Goal: Task Accomplishment & Management: Complete application form

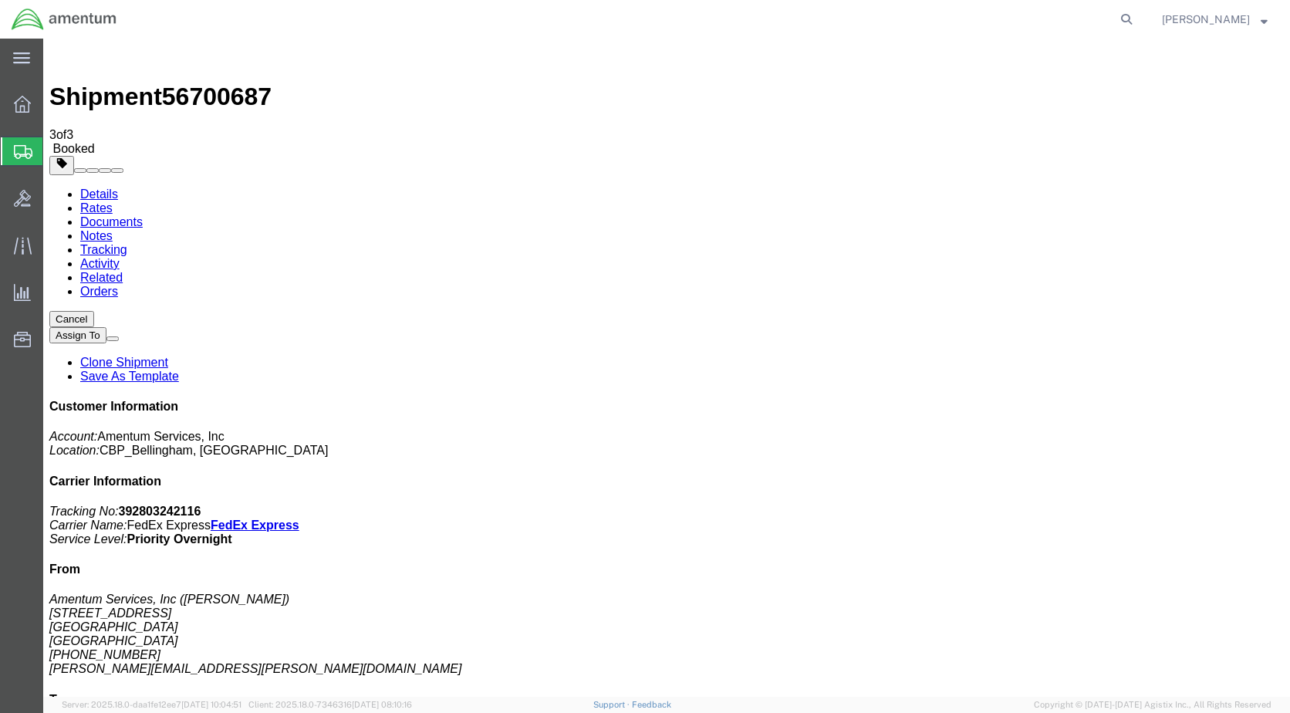
click at [0, 0] on span "Create Shipment" at bounding box center [0, 0] width 0 height 0
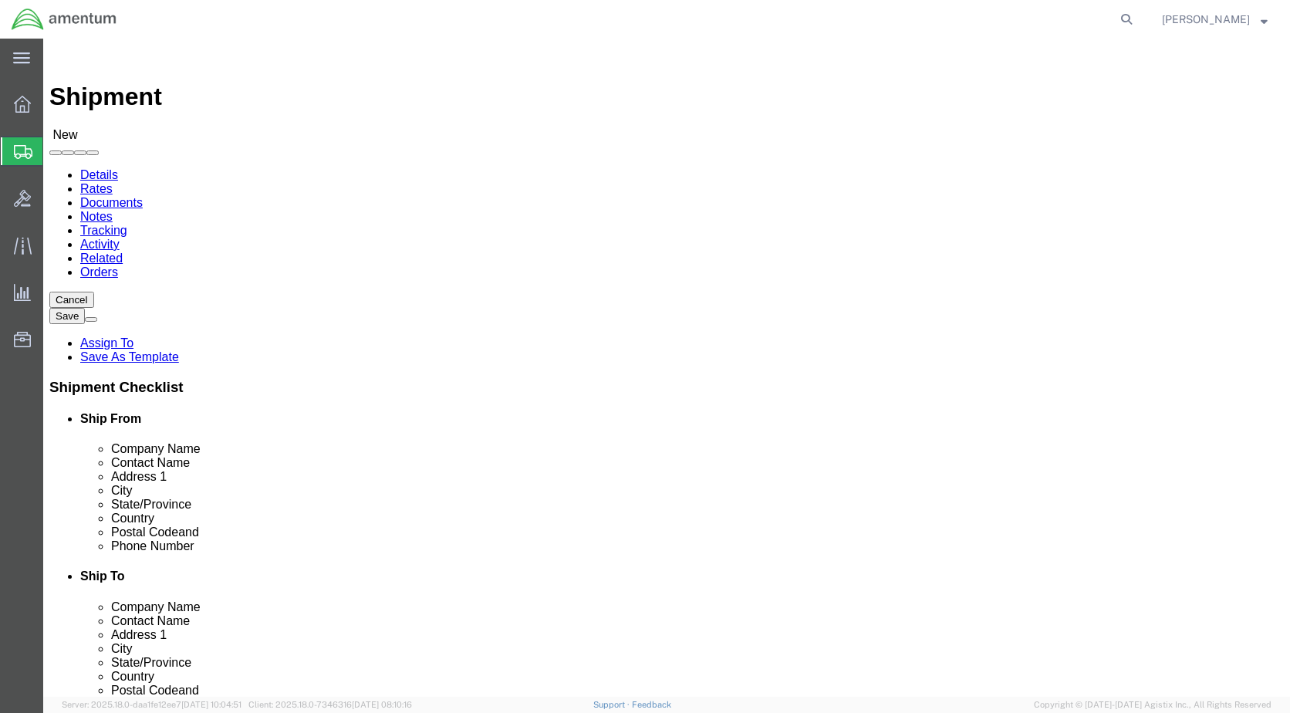
scroll to position [2776, 0]
select select "49918"
select select "WA"
drag, startPoint x: 889, startPoint y: 229, endPoint x: 875, endPoint y: 258, distance: 31.7
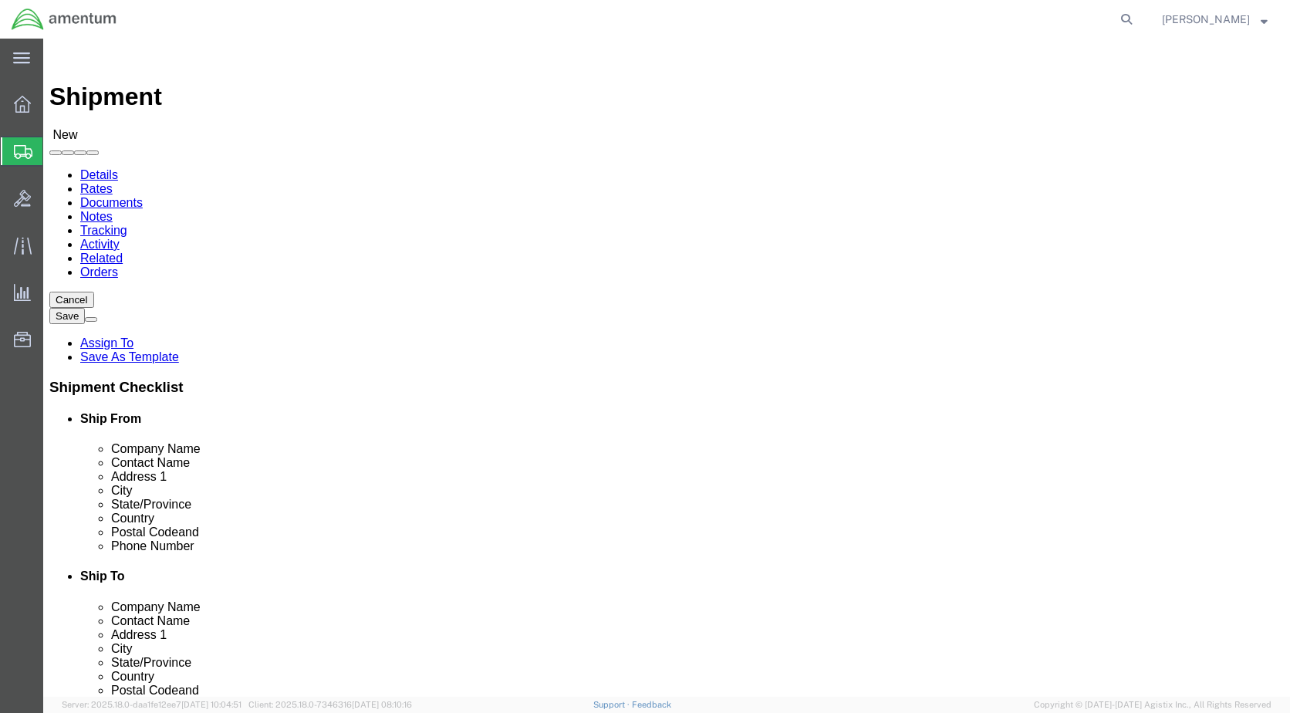
select select "49927"
select select "NY"
select select "49939"
select select "[GEOGRAPHIC_DATA]"
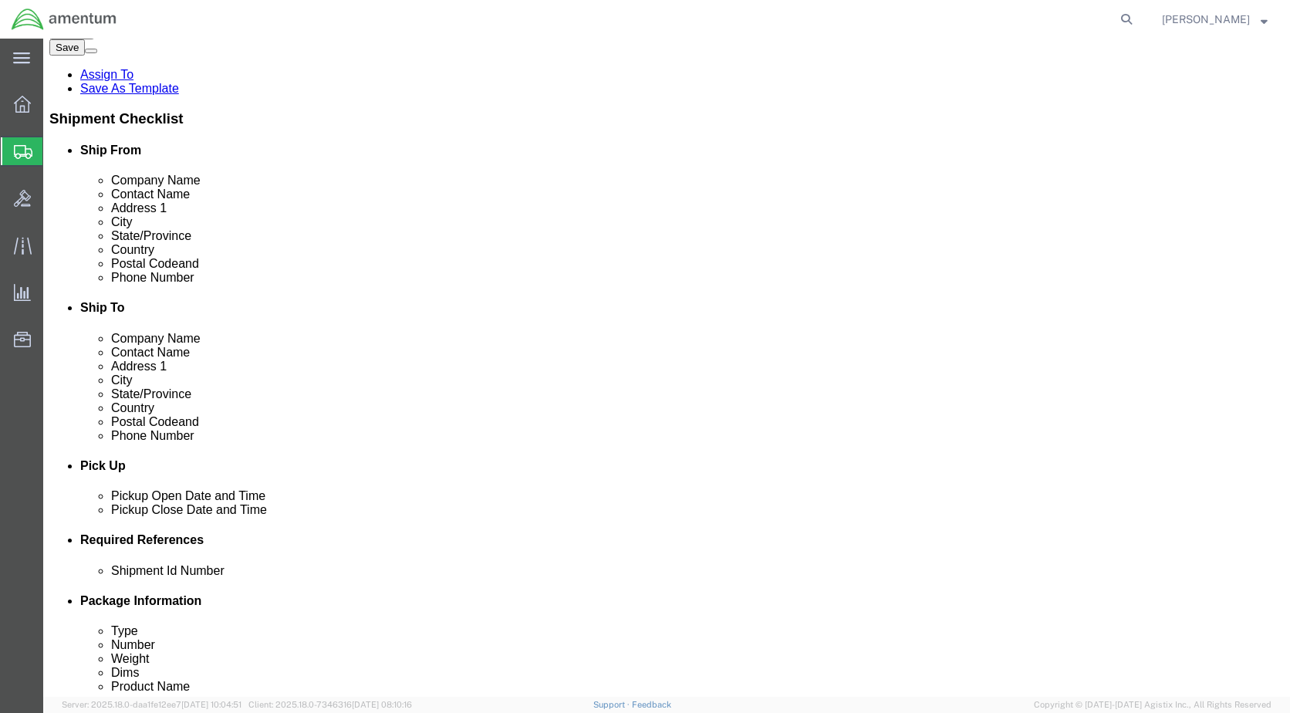
scroll to position [308, 0]
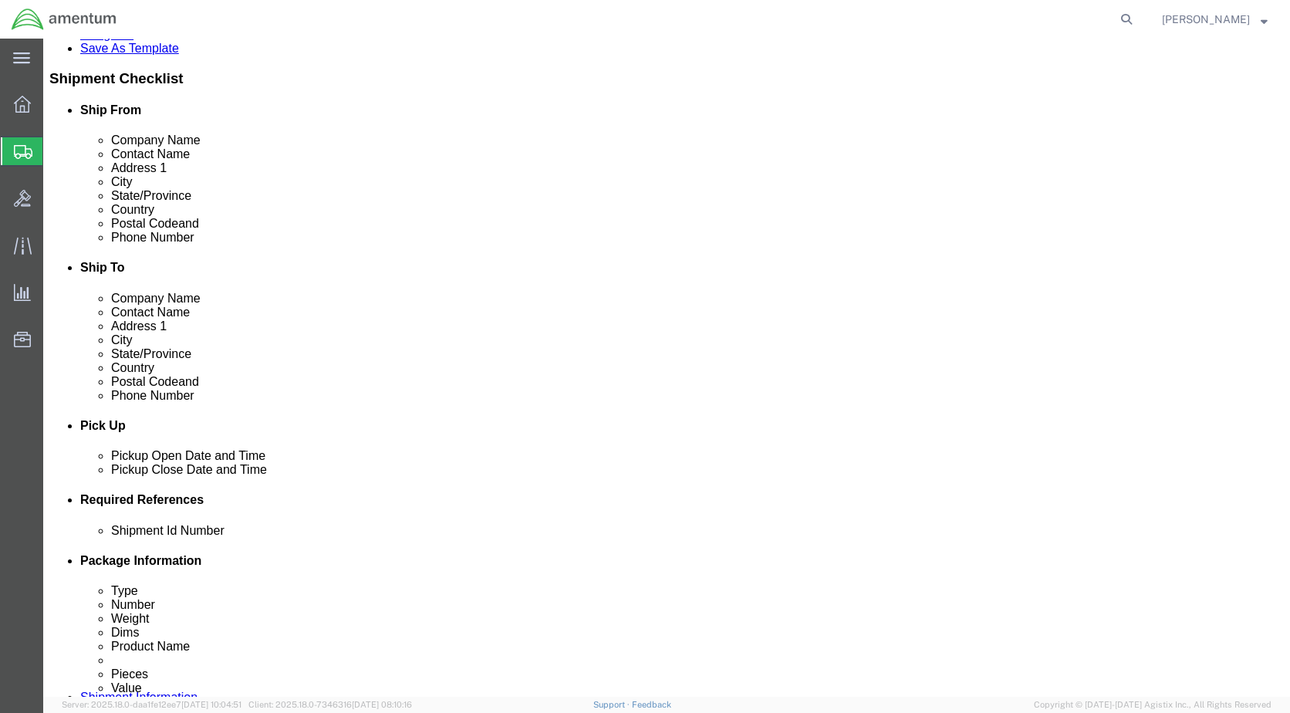
click div "[DATE] 1:00 PM"
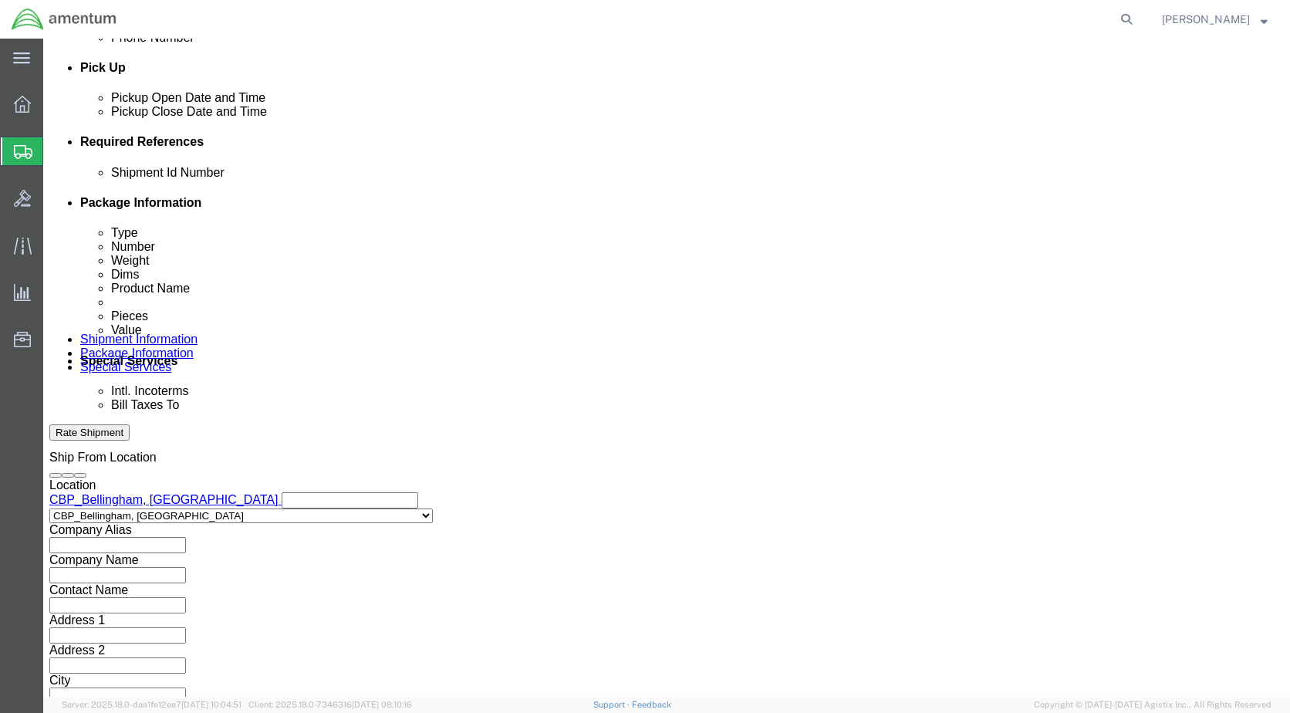
type input "3:00 PM"
click button "Apply"
click input "text"
type input "6118.03.03.2219.000.WBE.0000"
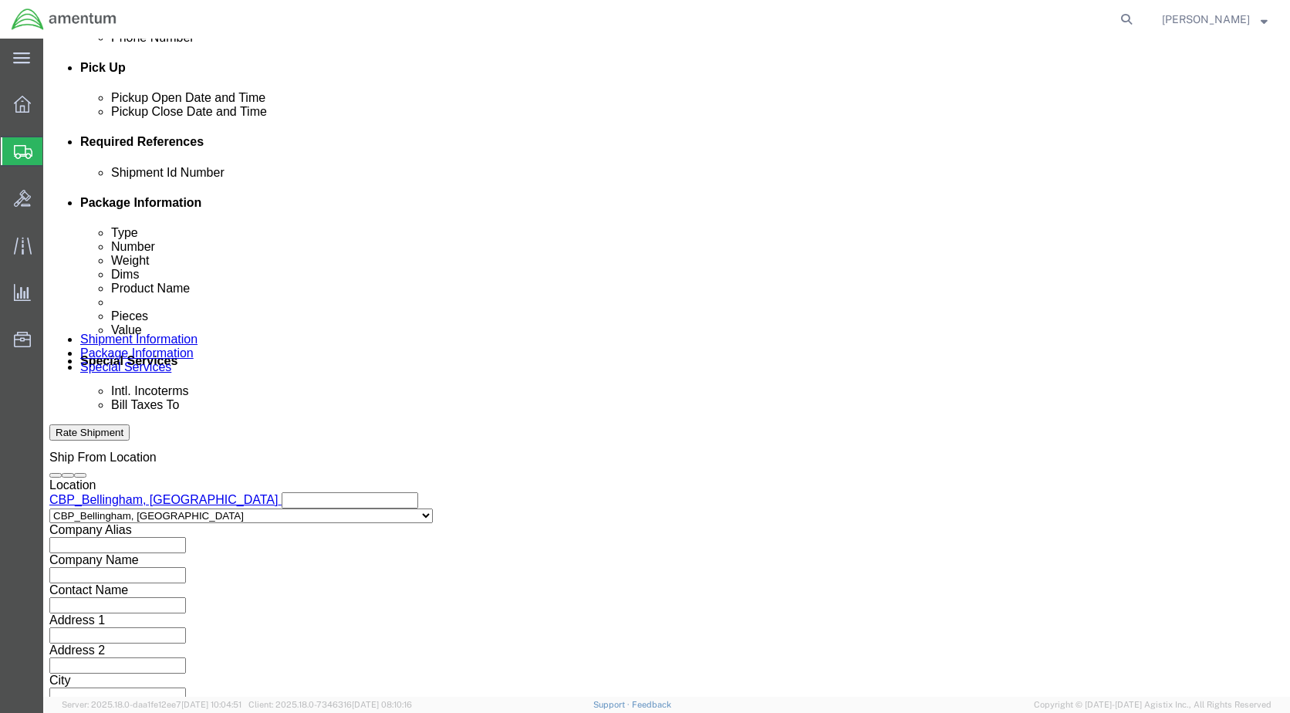
click button "Add reference"
click select "Select Account Type Activity ID Airline Appointment Number ASN Batch Request # …"
select select "DEPT"
click select "Select Account Type Activity ID Airline Appointment Number ASN Batch Request # …"
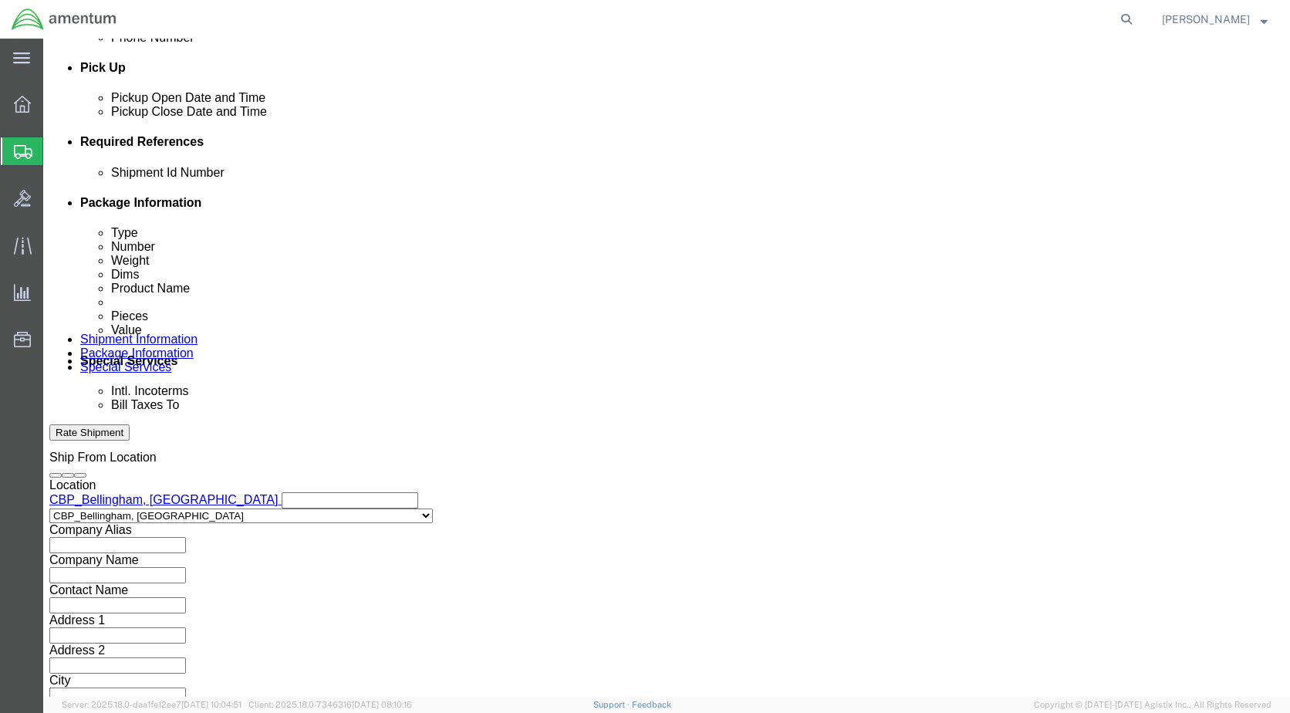
click input "text"
type input "CBP"
click div "Add reference"
click button "Add reference"
click div "Shipment Id Number 6118.03.03.2219.000.WBE.0000 Select Account Type Activity ID…"
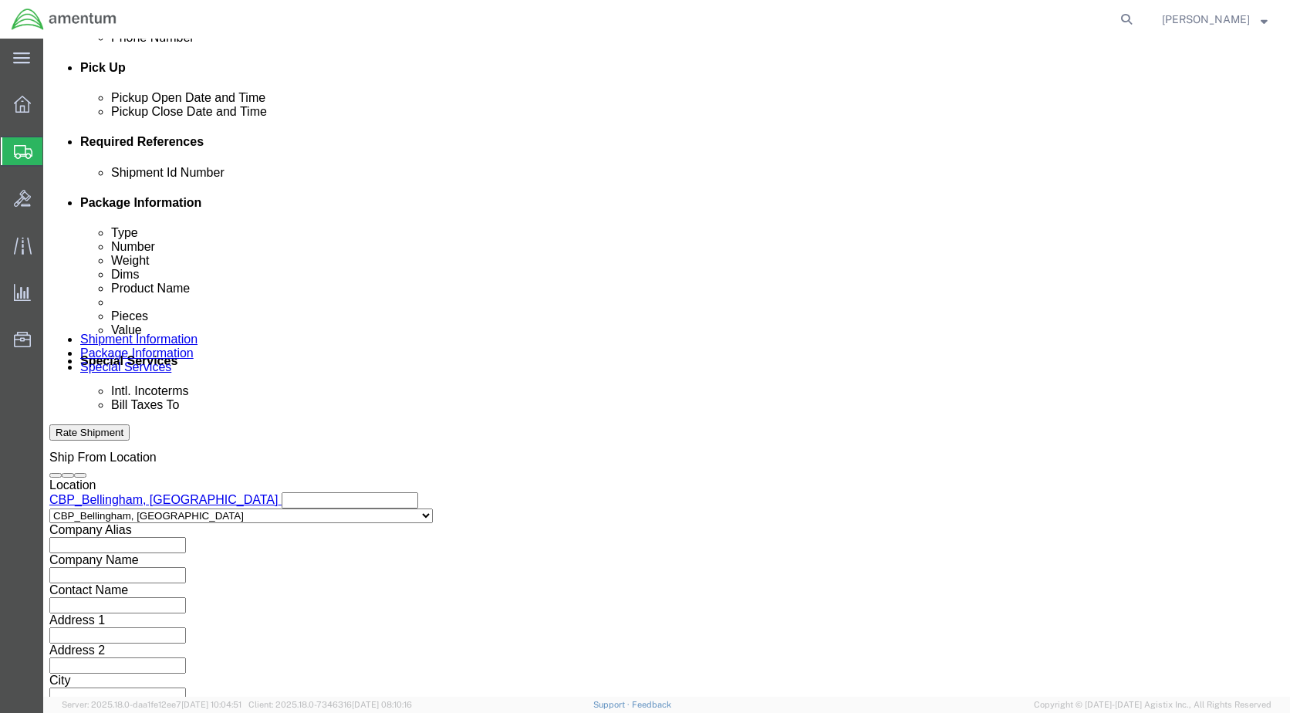
drag, startPoint x: 697, startPoint y: 279, endPoint x: 698, endPoint y: 288, distance: 9.3
click select "Select Account Type Activity ID Airline Appointment Number ASN Batch Request # …"
select select "CUSTREF"
click select "Select Account Type Activity ID Airline Appointment Number ASN Batch Request # …"
click input "text"
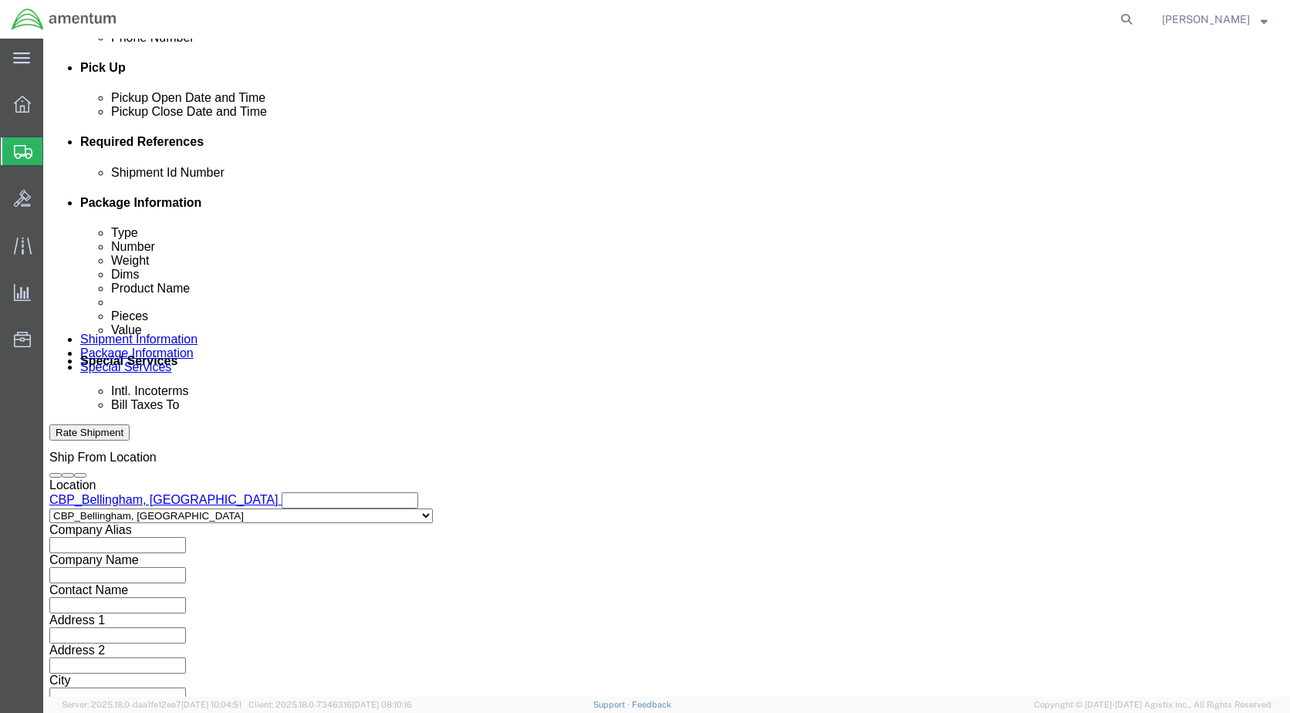
paste input "328492"
type input "328492"
click div "Previous Continue"
click button "Continue"
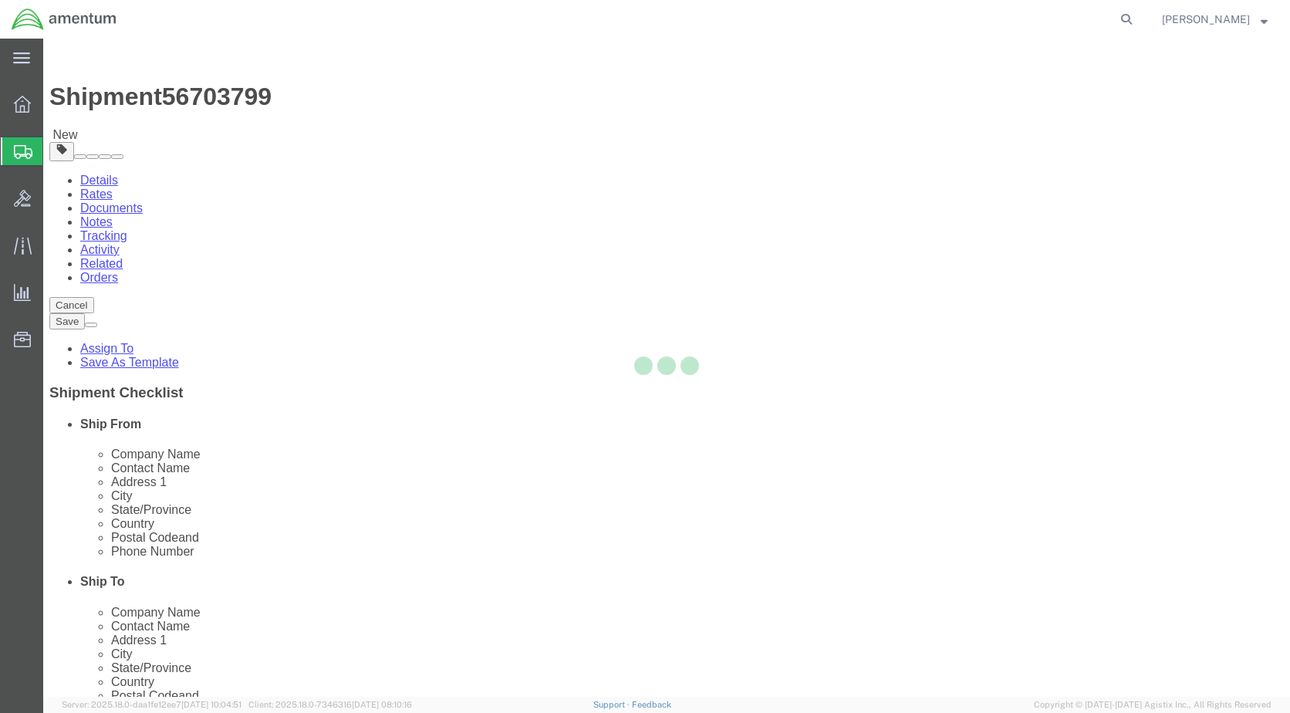
select select "CBOX"
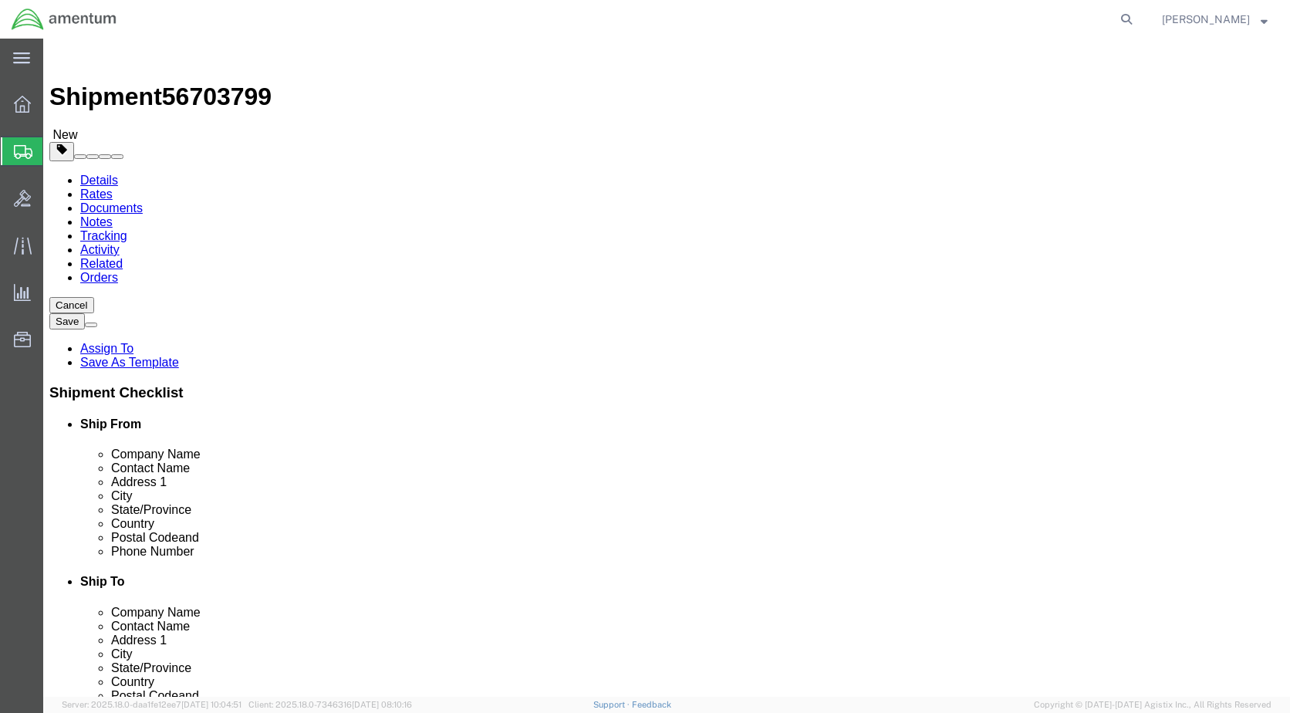
click input "text"
type input "24"
type input "15"
type input "11"
type input "14.50"
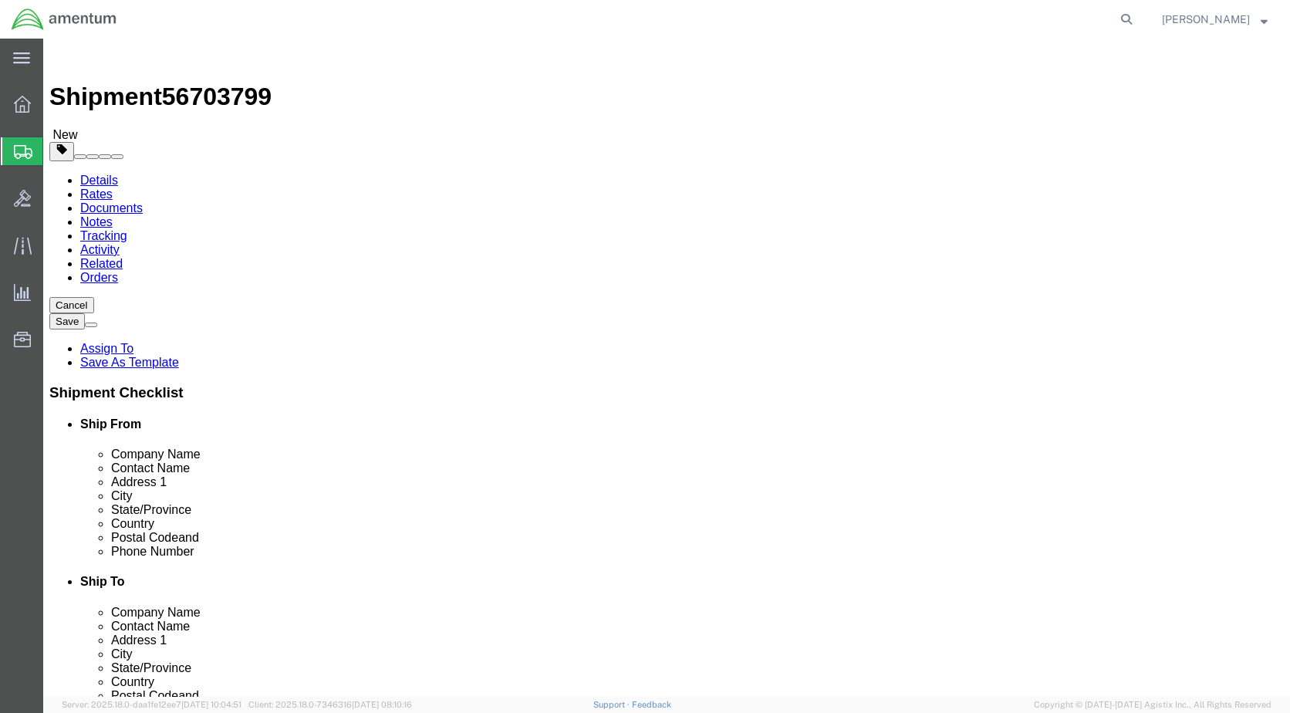
click span
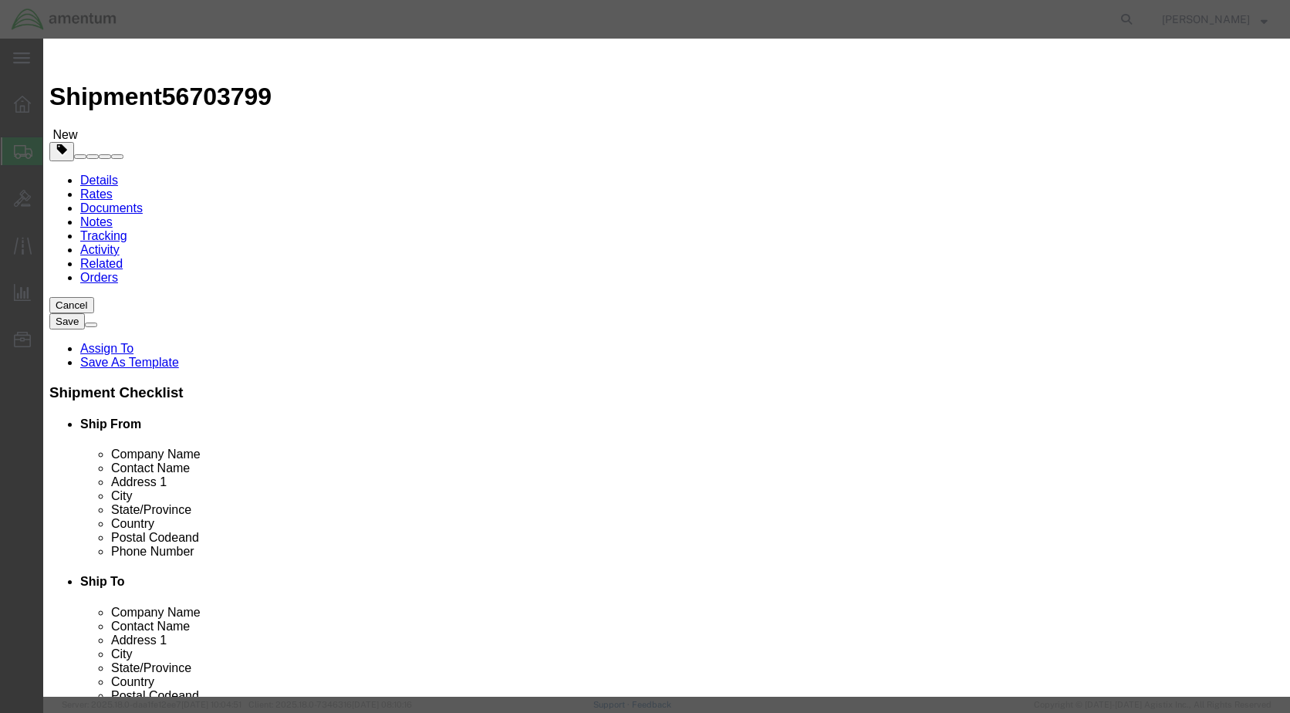
paste input "M/R SERVO CONTROL"
type input "M/R SERVO CONTROL"
click input "0"
type input "1"
type input "2500.00"
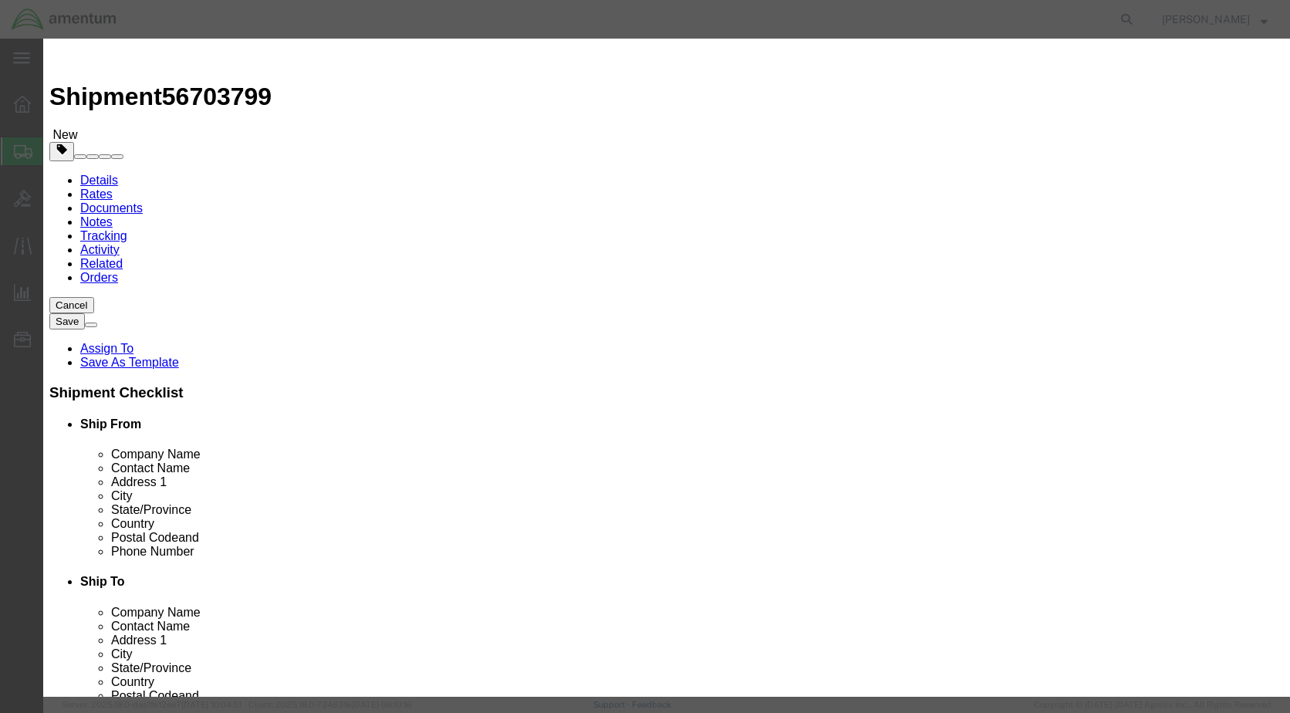
click button "Save & Close"
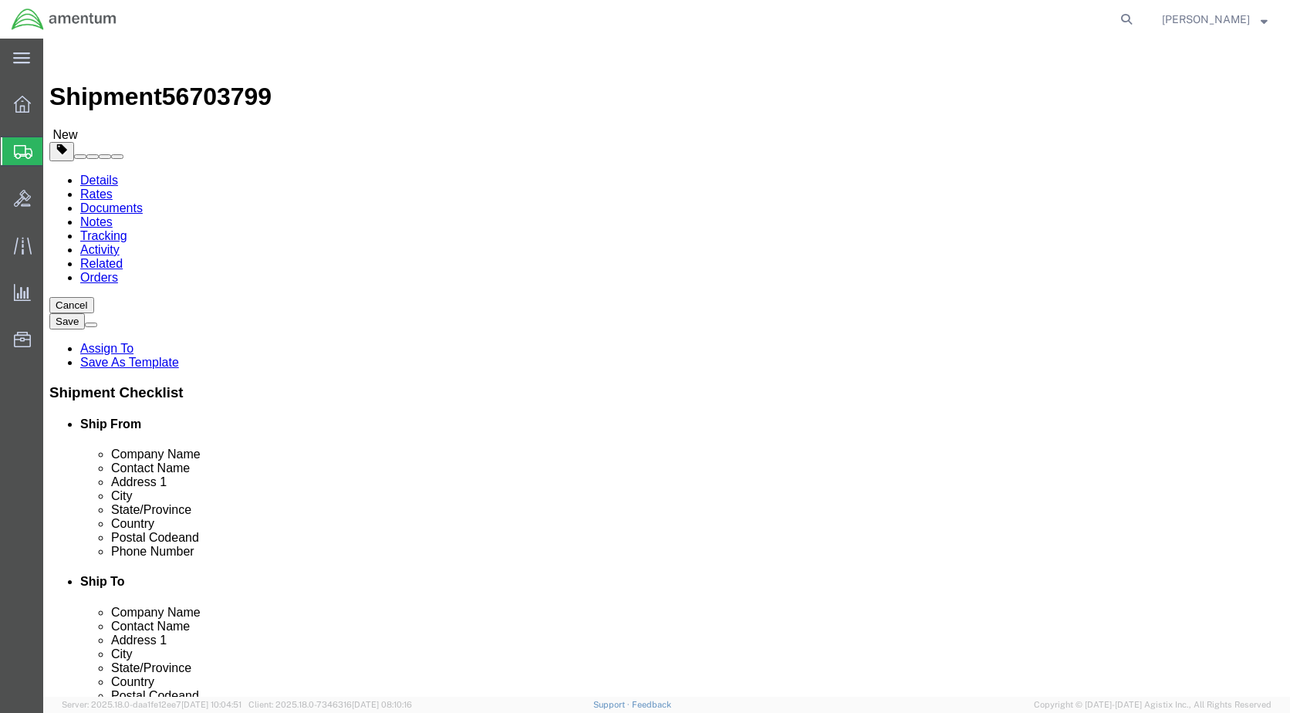
click button "Rate Shipment"
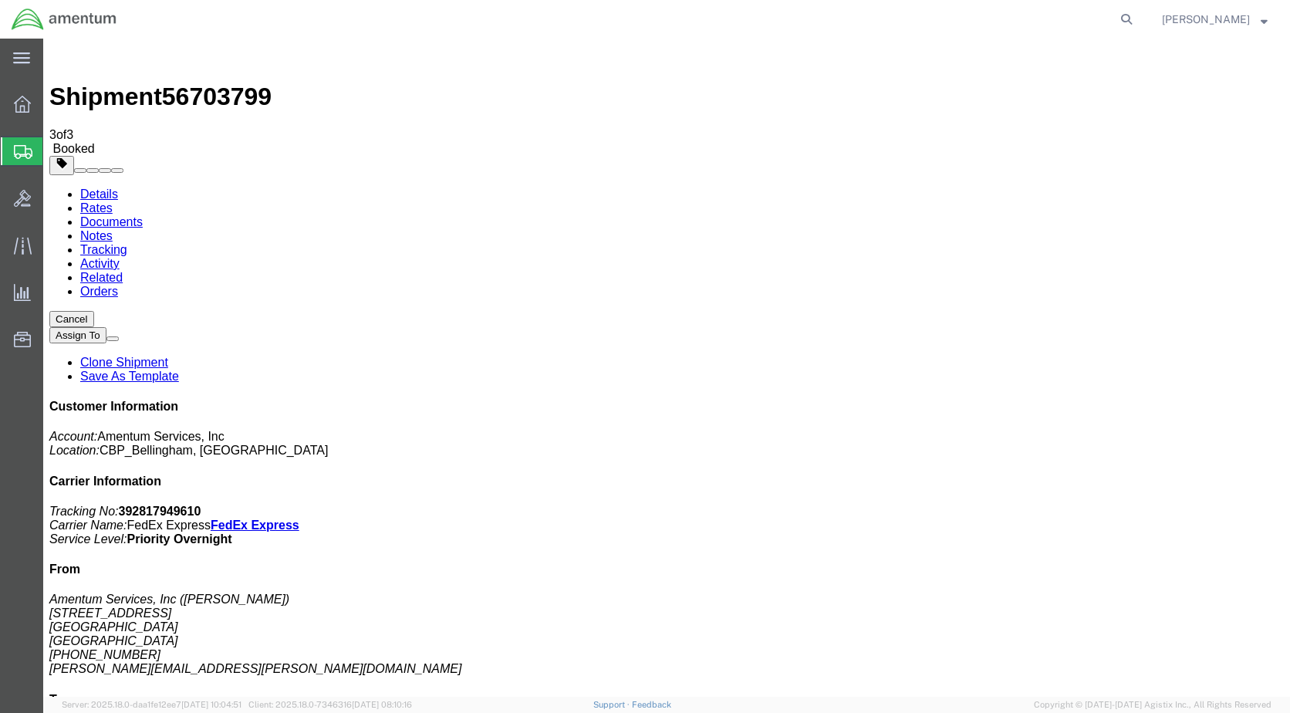
click at [97, 187] on link "Details" at bounding box center [99, 193] width 38 height 13
click link "Schedule pickup request"
